Goal: Find specific page/section: Find specific page/section

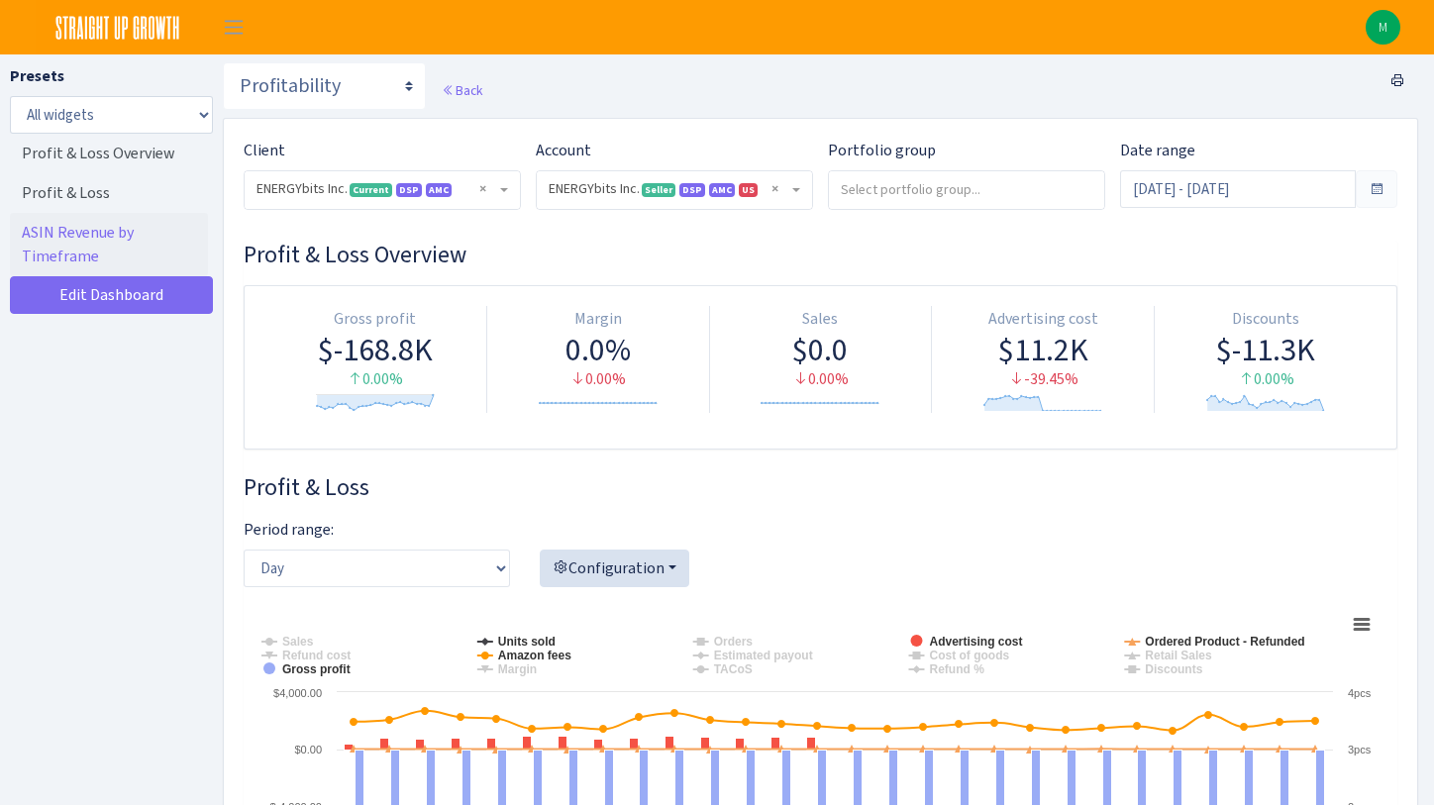
select select "416446232500569"
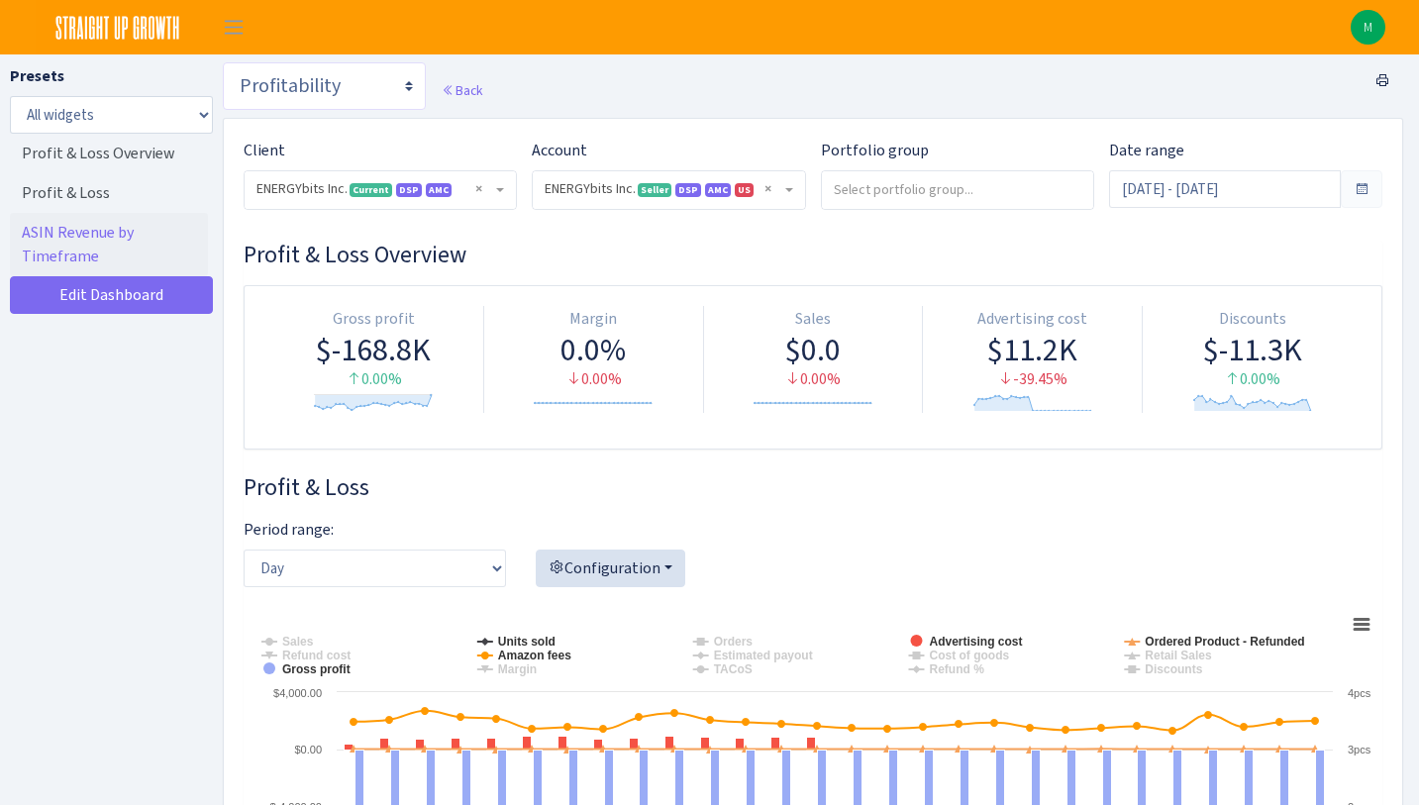
click at [355, 85] on select "Search DSP FBA Inventory Forecast Tracking Profitability Subscribe and save Pro…" at bounding box center [324, 86] width 203 height 48
select select "https://straightupgrowth.com/admin/dashboard/20/show"
click at [223, 62] on select "Search DSP FBA Inventory Forecast Tracking Profitability Subscribe and save Pro…" at bounding box center [324, 86] width 203 height 48
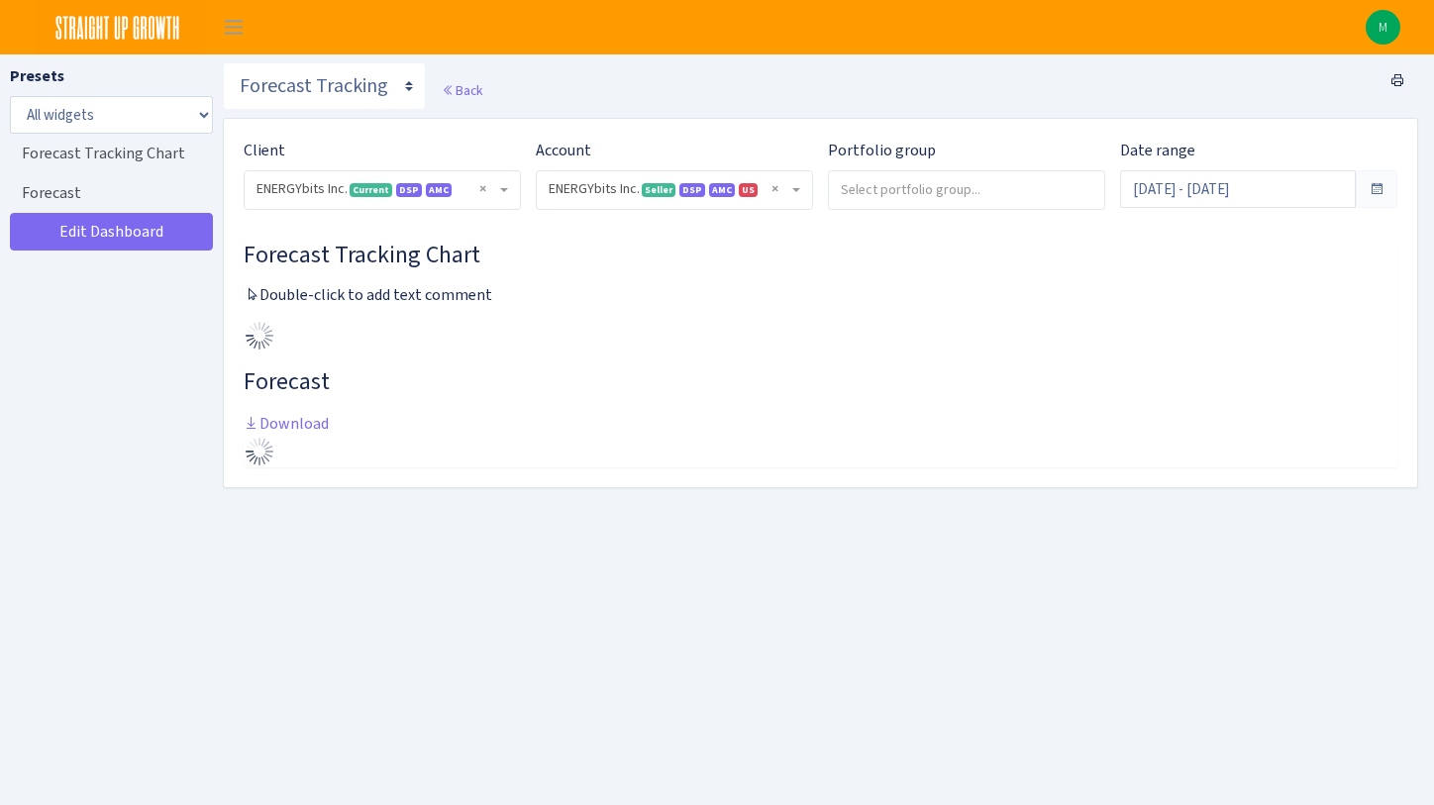
select select "416446232500569"
click at [1240, 199] on input "Sep 1, 2025 - Jan 1, 2026" at bounding box center [1225, 189] width 232 height 38
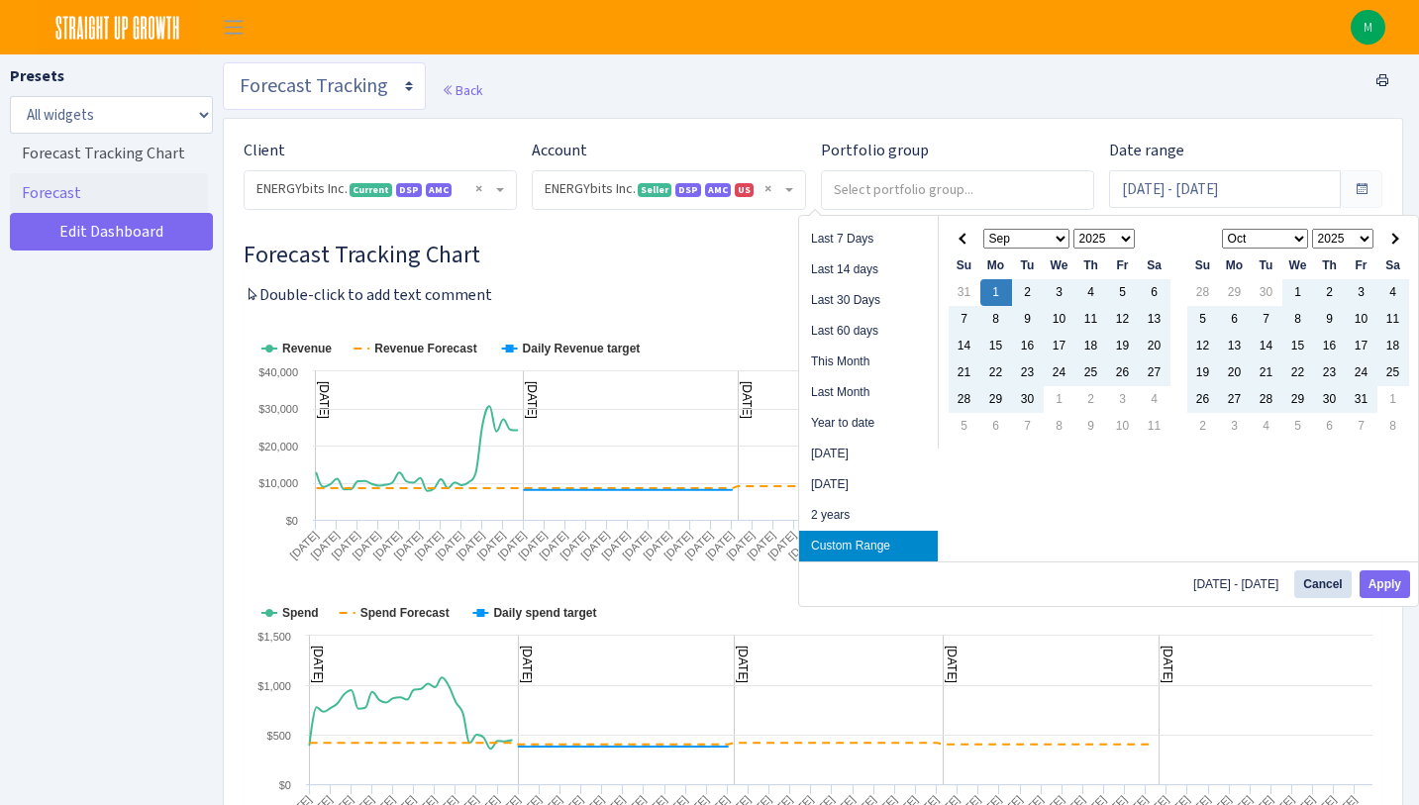
click at [274, 78] on select "Search DSP FBA Inventory Forecast Tracking Profitability Subscribe and save Pro…" at bounding box center [324, 86] width 203 height 48
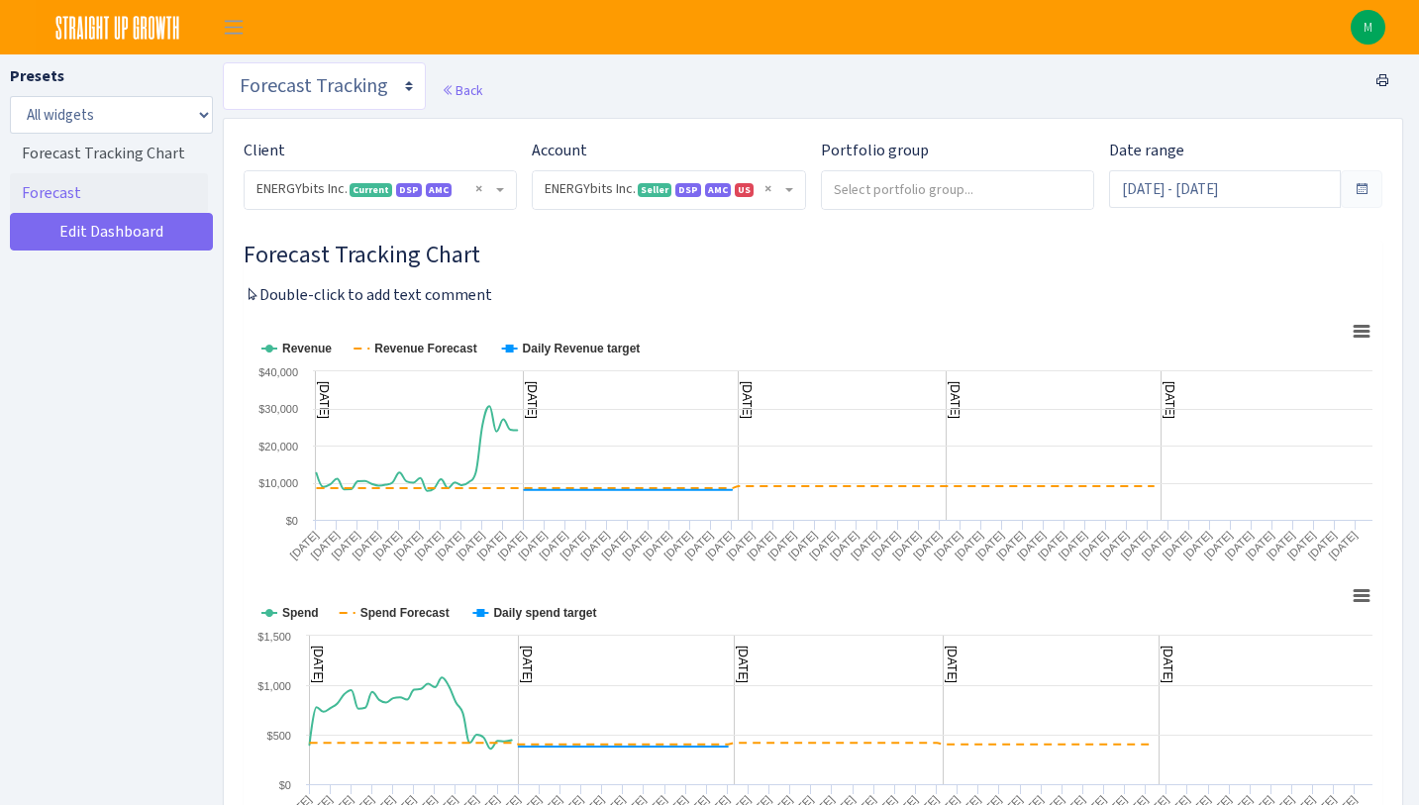
select select "https://straightupgrowth.com/admin/dashboard/19/show"
click at [223, 62] on select "Search DSP FBA Inventory Forecast Tracking Profitability Subscribe and save Pro…" at bounding box center [324, 86] width 203 height 48
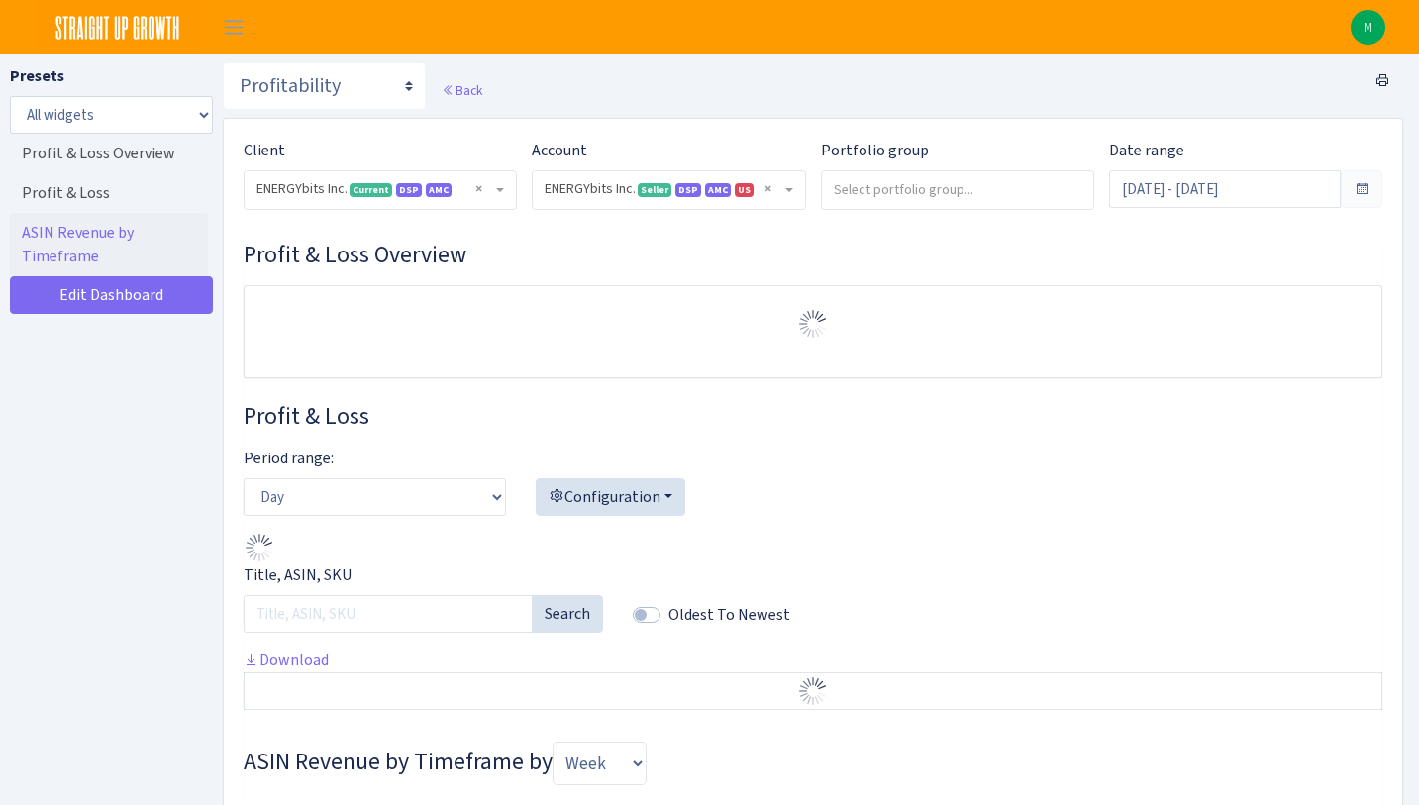
select select "416446232500569"
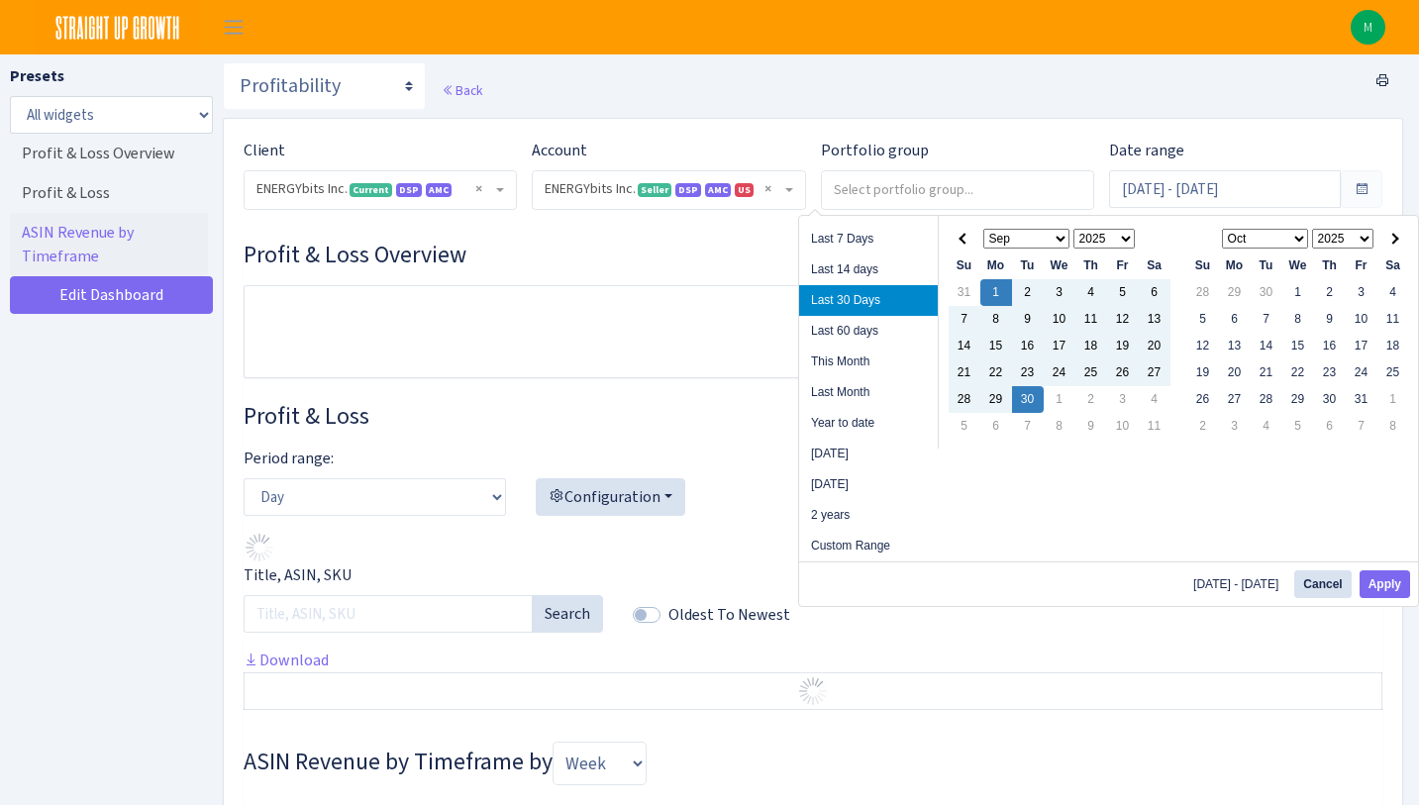
click at [1094, 86] on div "Back" at bounding box center [813, 89] width 1180 height 55
